Goal: Find specific page/section: Find specific page/section

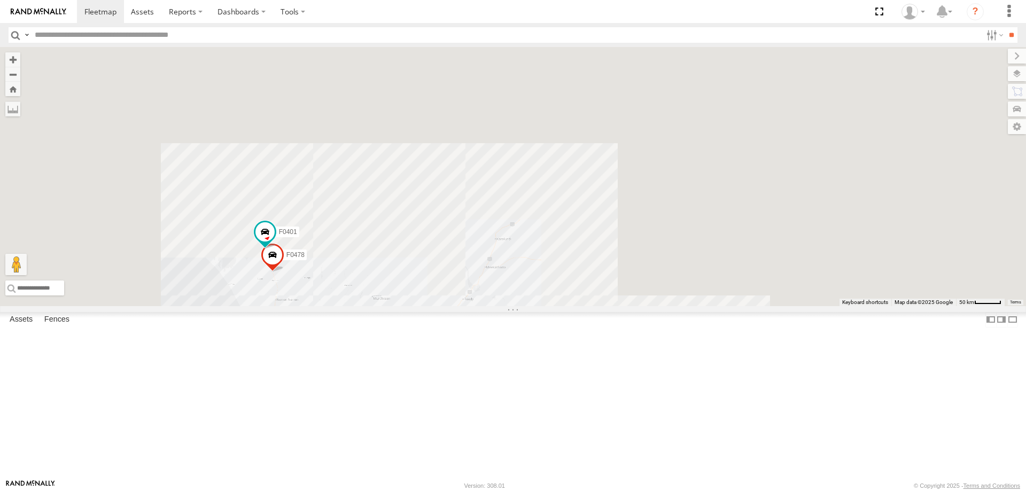
click at [370, 306] on div "PM706 F0478 F0401 PM734" at bounding box center [513, 176] width 1026 height 259
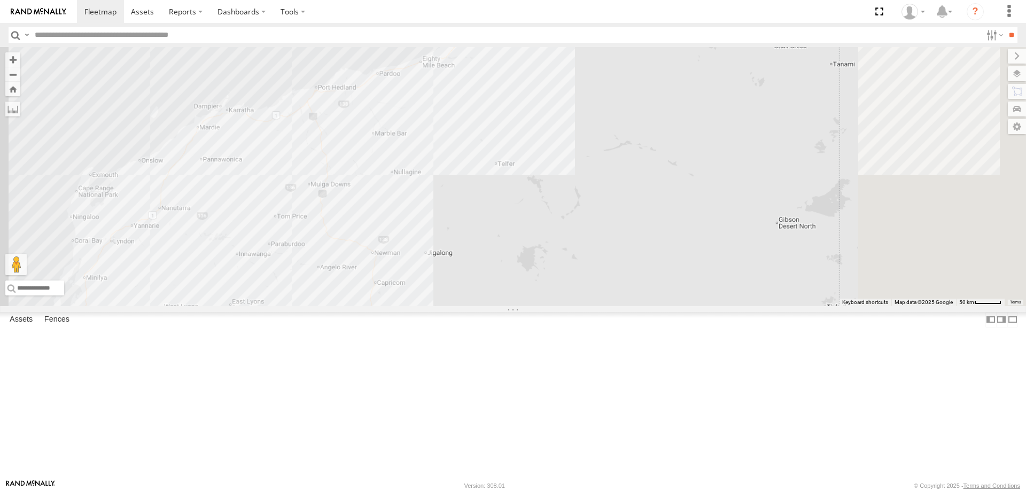
drag, startPoint x: 548, startPoint y: 200, endPoint x: 533, endPoint y: 352, distance: 152.0
click at [537, 306] on div "PM706 F0478 F0401 PM734" at bounding box center [513, 176] width 1026 height 259
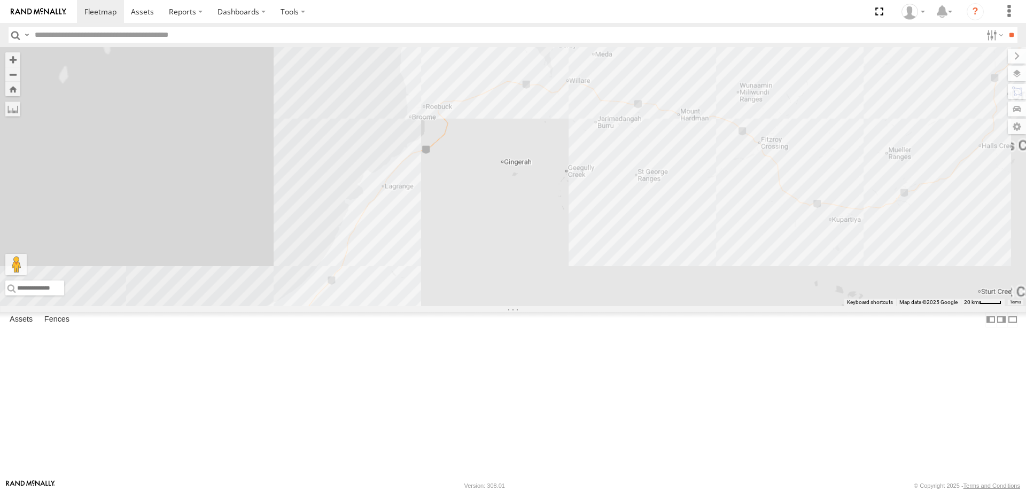
drag, startPoint x: 520, startPoint y: 391, endPoint x: 556, endPoint y: 284, distance: 112.5
click at [556, 284] on div "PM706 F0478 F0401 PM734" at bounding box center [513, 176] width 1026 height 259
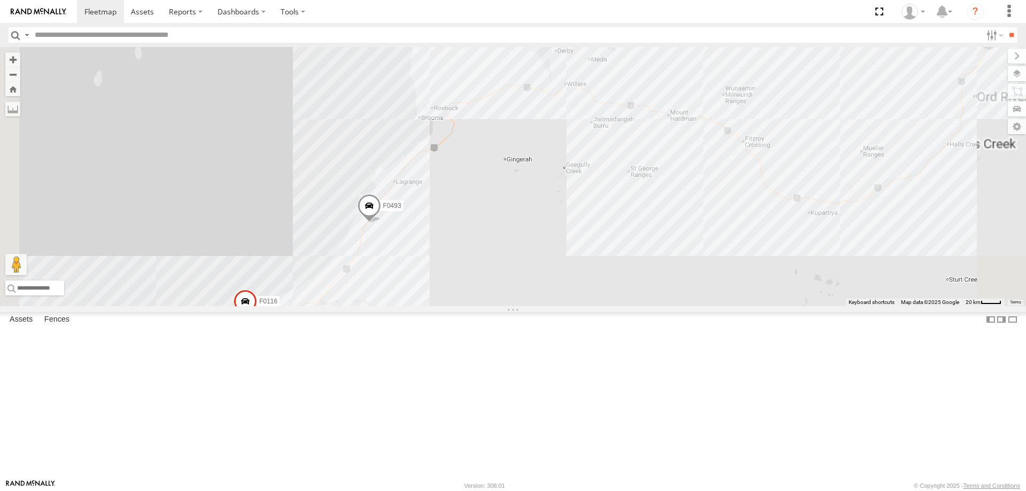
click at [0, 0] on label at bounding box center [0, 0] width 0 height 0
click at [413, 306] on div "PM706 F0478 F0401 PM734 F0493 F0116" at bounding box center [513, 176] width 1026 height 259
click at [585, 193] on div "PM706 F0478 F0401 PM734 F0493 F0116" at bounding box center [513, 176] width 1026 height 259
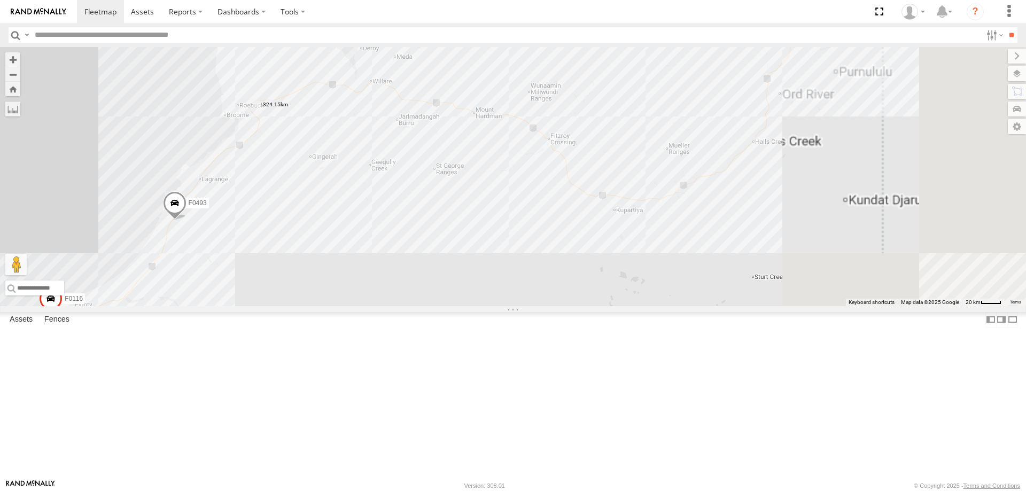
drag, startPoint x: 668, startPoint y: 197, endPoint x: 430, endPoint y: 196, distance: 238.3
click at [412, 195] on div "PM706 F0478 F0401 PM734 F0493 F0116" at bounding box center [513, 176] width 1026 height 259
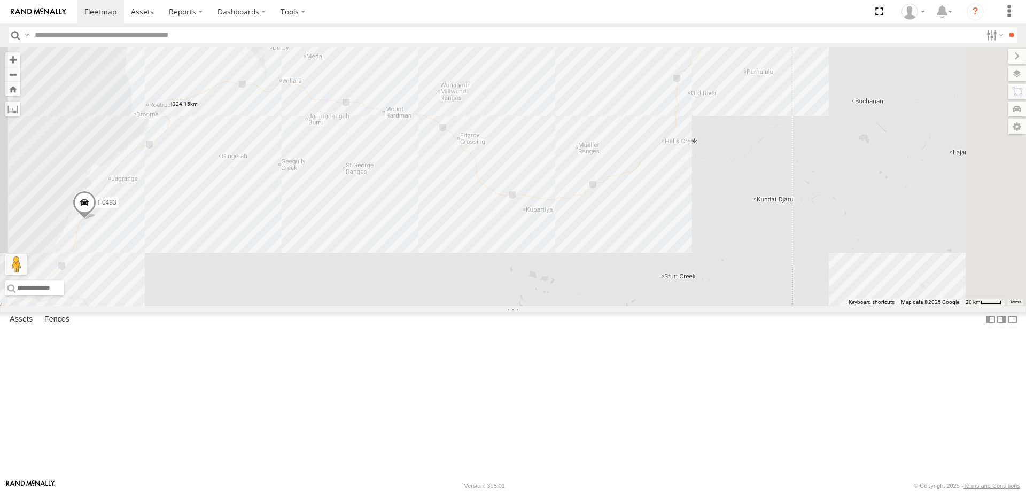
click at [794, 232] on div "PM706 F0478 F0401 PM734 F0493 F0116" at bounding box center [513, 176] width 1026 height 259
drag, startPoint x: 794, startPoint y: 232, endPoint x: 795, endPoint y: 227, distance: 5.6
click at [668, 149] on img "963.31km" at bounding box center [661, 141] width 15 height 15
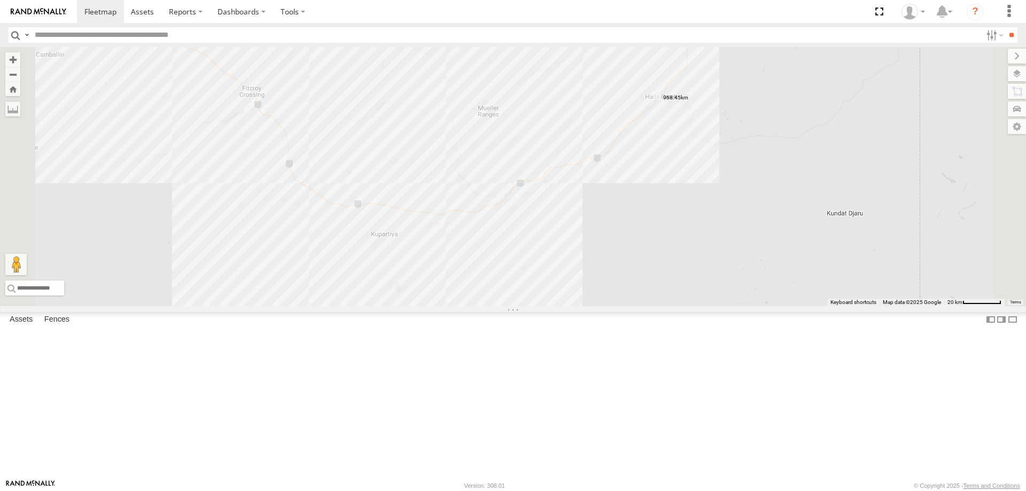
click at [0, 0] on label at bounding box center [0, 0] width 0 height 0
